Goal: Task Accomplishment & Management: Manage account settings

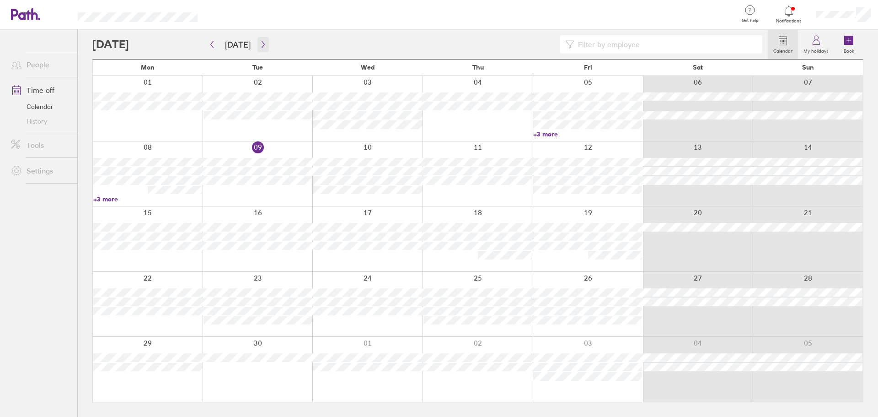
click at [261, 48] on icon "button" at bounding box center [263, 44] width 7 height 7
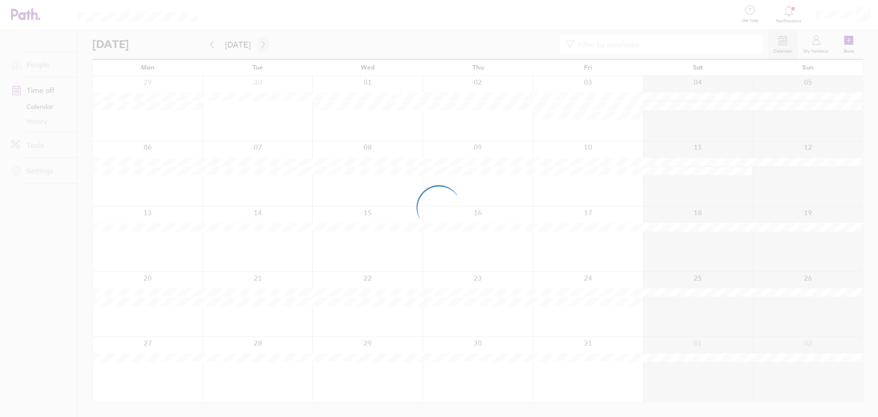
click at [261, 48] on div at bounding box center [439, 208] width 878 height 417
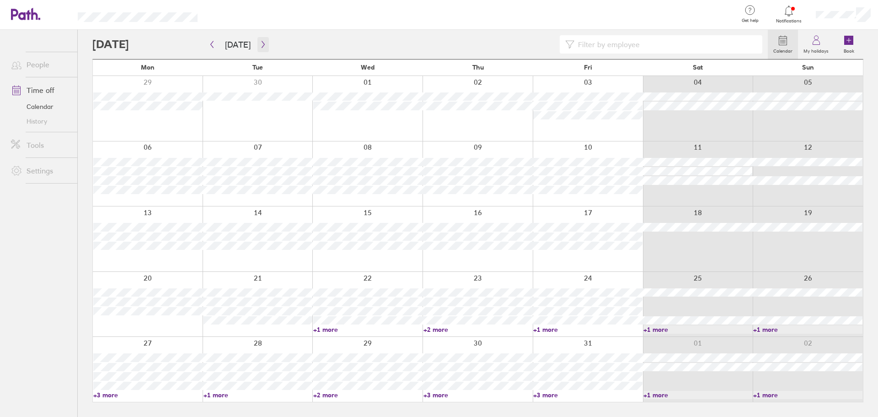
click at [261, 47] on icon "button" at bounding box center [263, 44] width 7 height 7
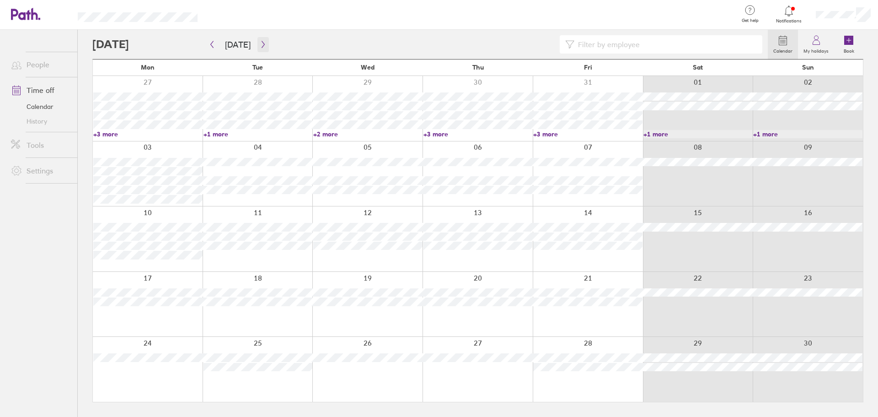
click at [261, 47] on icon "button" at bounding box center [263, 44] width 7 height 7
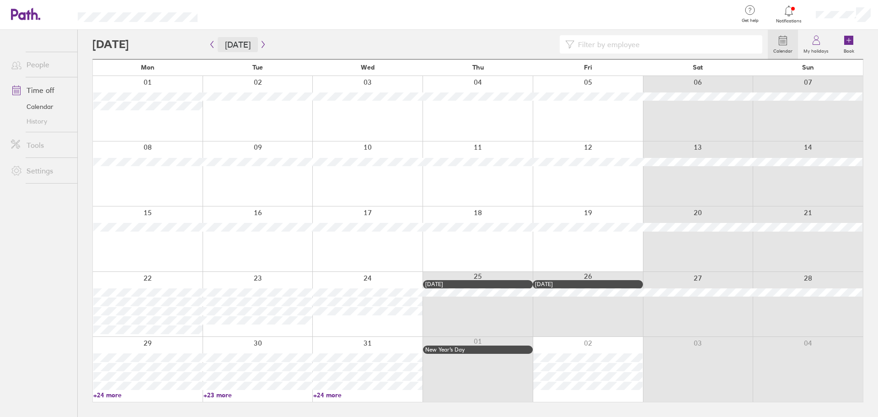
click at [219, 46] on button "Today" at bounding box center [238, 44] width 40 height 15
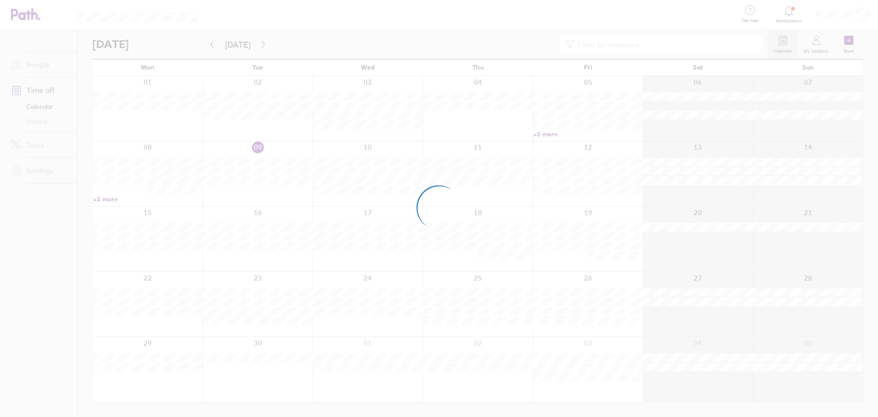
click at [376, 43] on div at bounding box center [439, 208] width 878 height 417
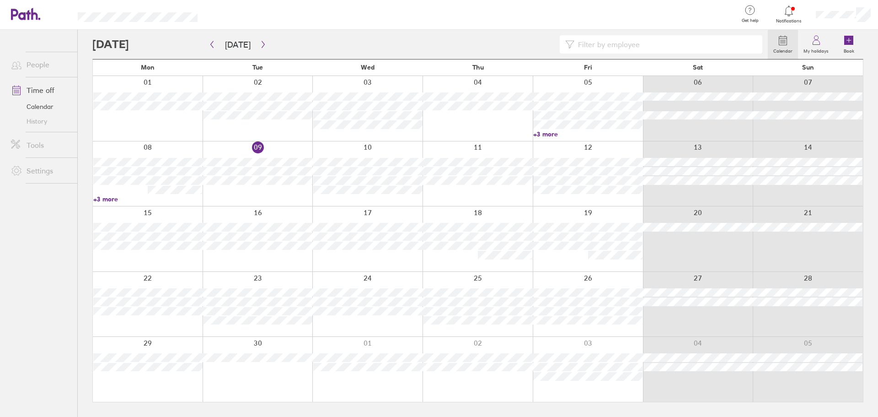
click at [100, 199] on link "+3 more" at bounding box center [147, 199] width 109 height 8
click at [269, 202] on div at bounding box center [258, 173] width 110 height 65
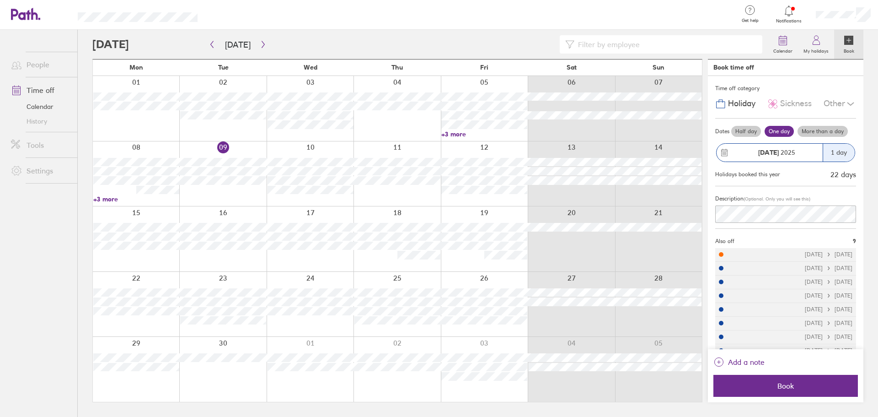
click at [105, 201] on link "+3 more" at bounding box center [136, 199] width 86 height 8
click at [252, 196] on div at bounding box center [222, 173] width 87 height 65
click at [262, 47] on icon "button" at bounding box center [263, 44] width 7 height 7
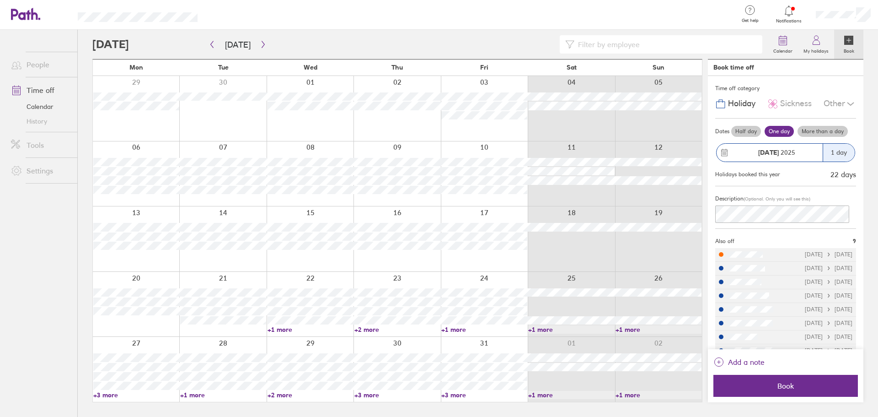
click at [112, 393] on link "+3 more" at bounding box center [136, 395] width 86 height 8
click at [260, 47] on icon "button" at bounding box center [263, 44] width 7 height 7
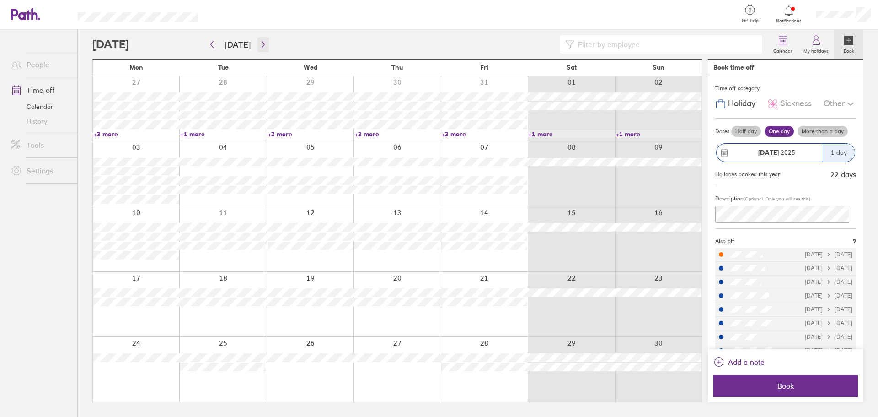
click at [260, 45] on icon "button" at bounding box center [263, 44] width 7 height 7
